Goal: Find specific page/section

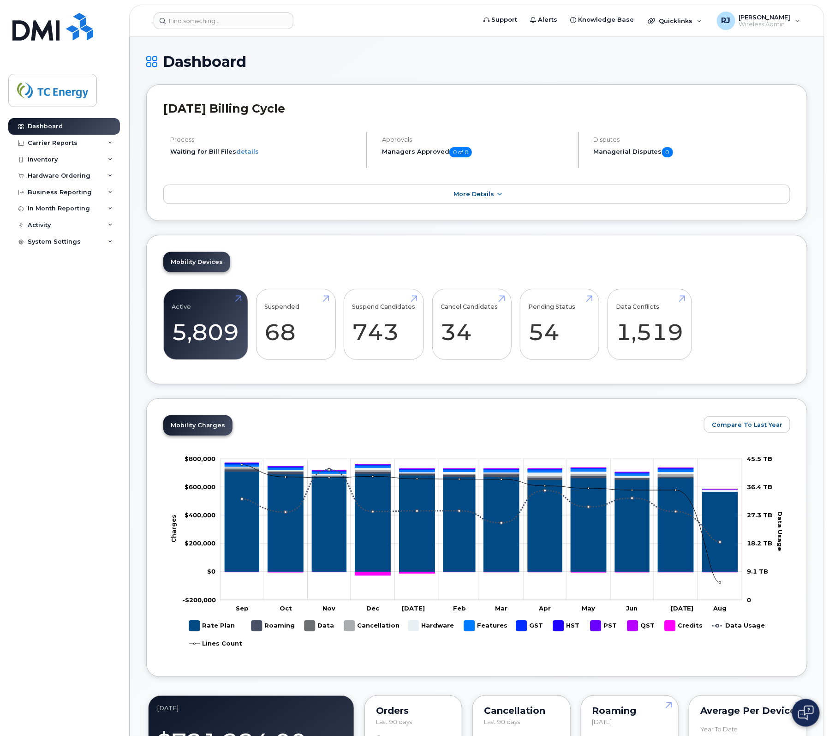
click at [690, 119] on header "[DATE] Billing Cycle" at bounding box center [476, 117] width 627 height 30
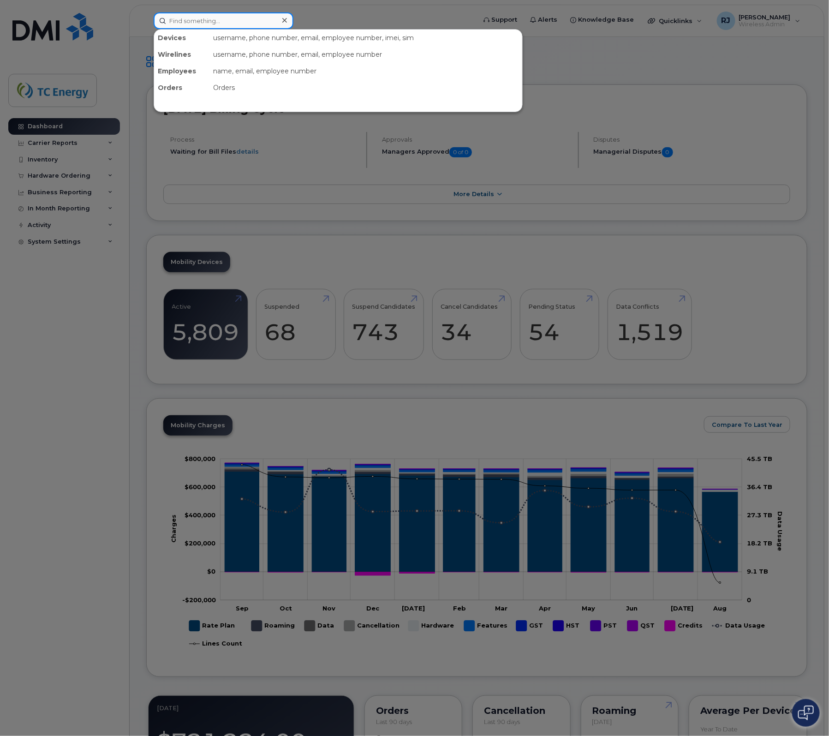
click at [215, 17] on input at bounding box center [224, 20] width 140 height 17
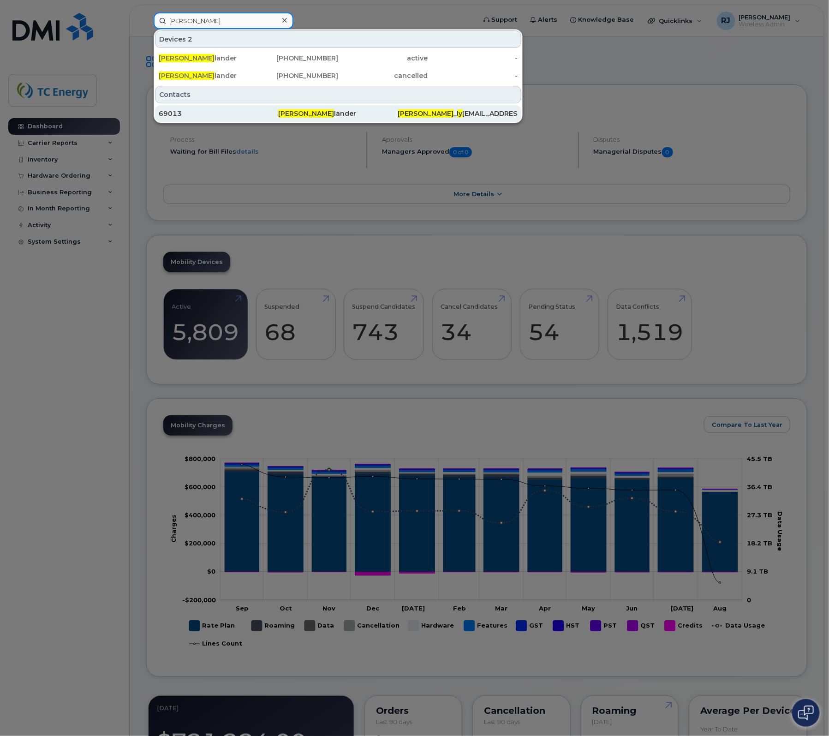
type input "[PERSON_NAME]"
click at [216, 110] on div "69013" at bounding box center [219, 113] width 120 height 9
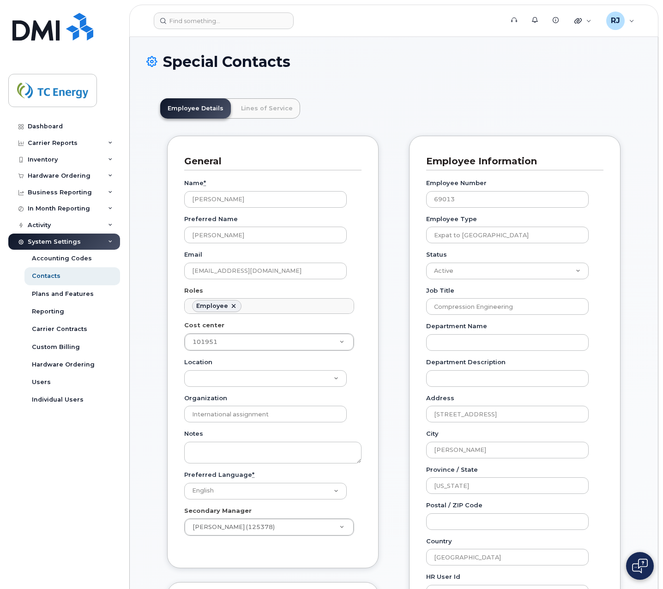
drag, startPoint x: 102, startPoint y: 470, endPoint x: 151, endPoint y: 391, distance: 93.2
click at [102, 470] on div "Dashboard Carrier Reports Monthly Billing Data Daily Data Pooling Data Behavior…" at bounding box center [65, 346] width 114 height 457
click at [639, 15] on div "RJ Renay John Wireless Admin" at bounding box center [619, 21] width 41 height 18
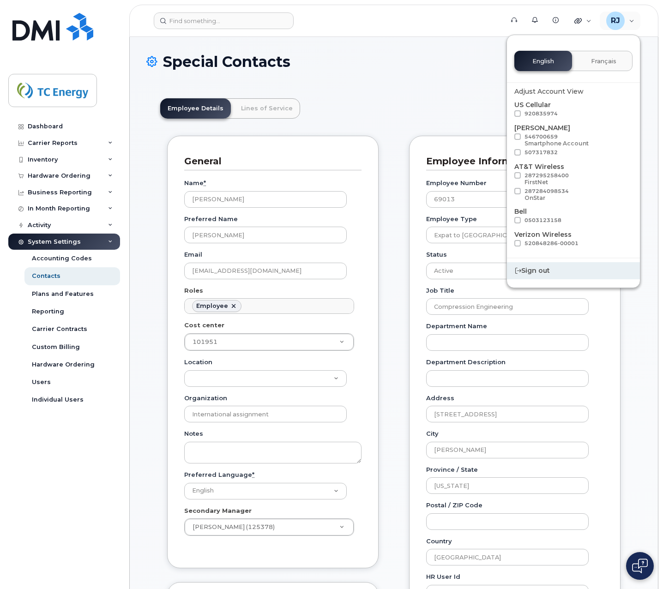
click at [537, 272] on div "Sign out" at bounding box center [573, 270] width 133 height 17
